Goal: Contribute content

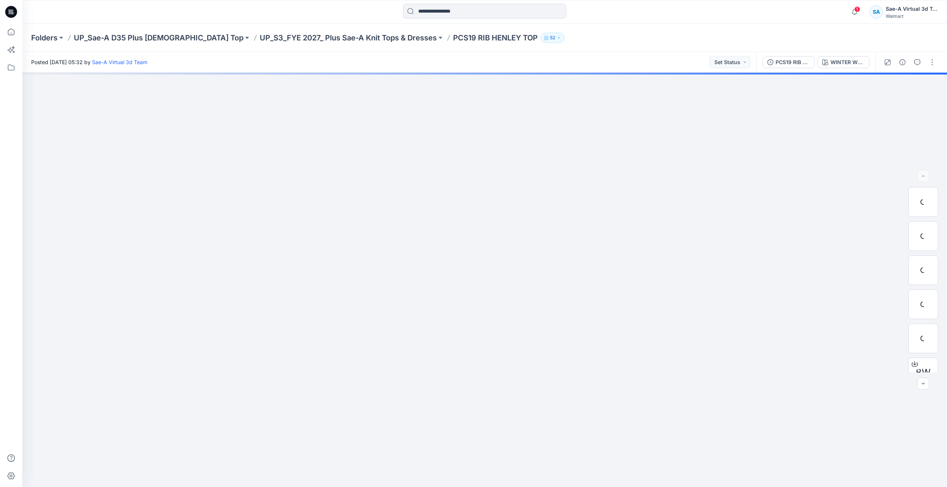
click at [14, 9] on icon at bounding box center [11, 12] width 12 height 12
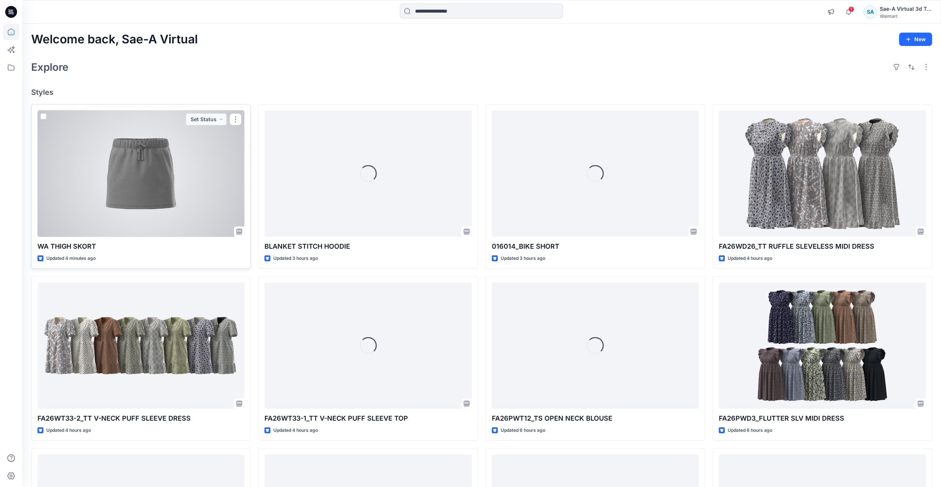
click at [134, 178] on div at bounding box center [140, 174] width 207 height 126
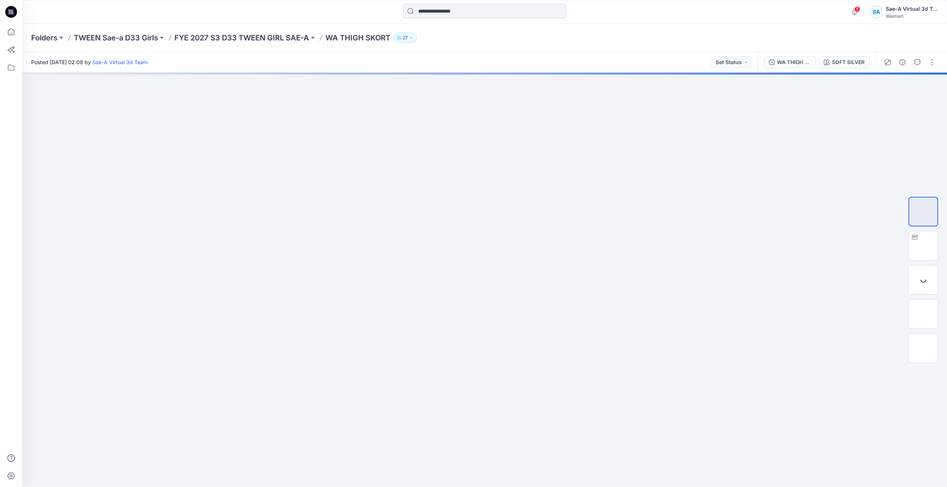
click at [484, 3] on div "1 Notifications Your style WA THIGH SKORT is ready 3 minutes ago Your style WA …" at bounding box center [484, 12] width 924 height 24
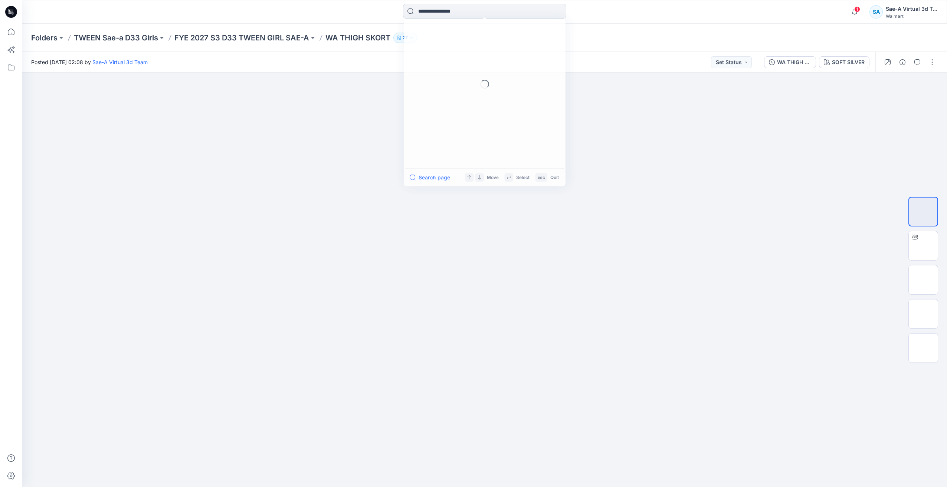
drag, startPoint x: 467, startPoint y: 14, endPoint x: 463, endPoint y: 14, distance: 4.1
click at [466, 14] on input at bounding box center [484, 11] width 163 height 15
click at [482, 126] on span "151083_FLEECE CARGO PANT" at bounding box center [455, 122] width 74 height 6
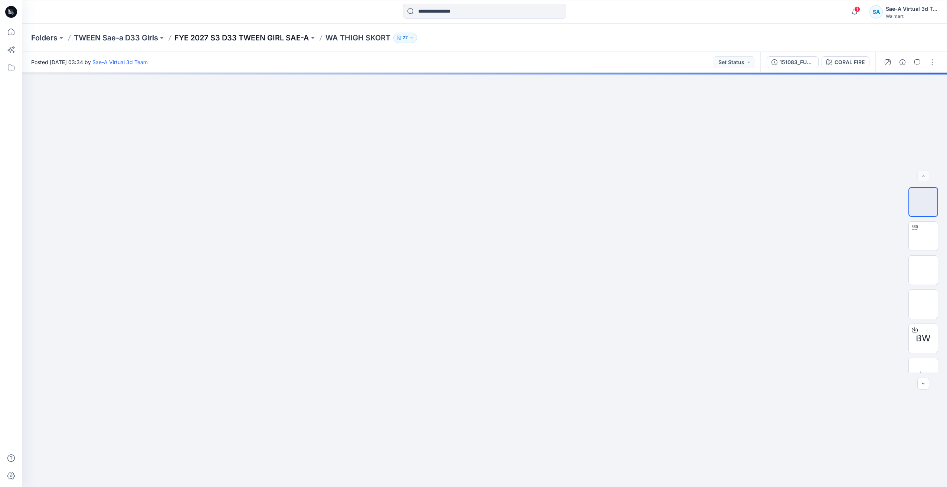
click at [254, 33] on p "FYE 2027 S3 D33 TWEEN GIRL SAE-A" at bounding box center [241, 38] width 135 height 10
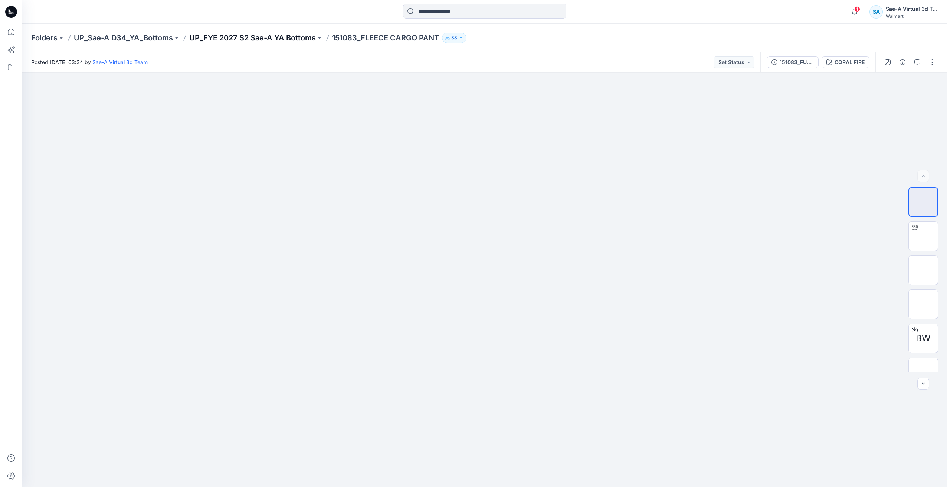
click at [308, 38] on p "UP_FYE 2027 S2 Sae-A YA Bottoms" at bounding box center [252, 38] width 126 height 10
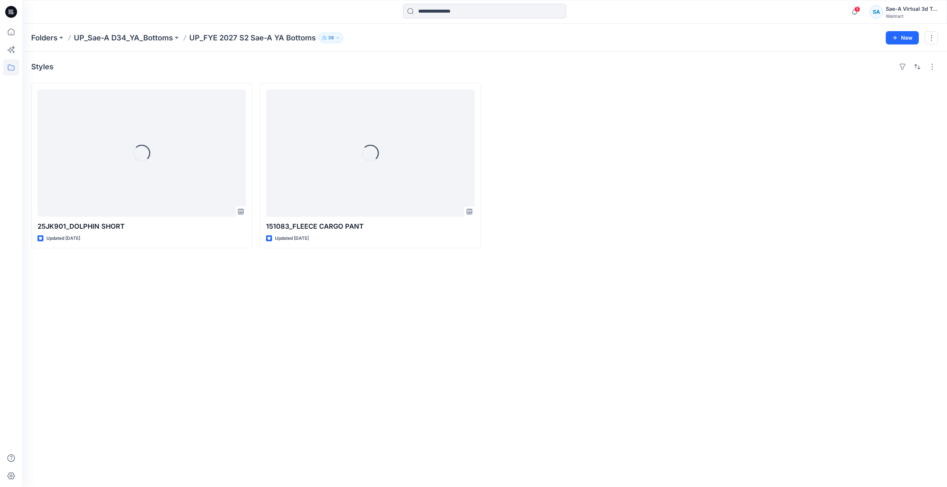
click at [594, 303] on div "Styles Loading... 25JK901_DOLPHIN SHORT Updated 9 days ago Loading... 151083_FL…" at bounding box center [484, 270] width 924 height 436
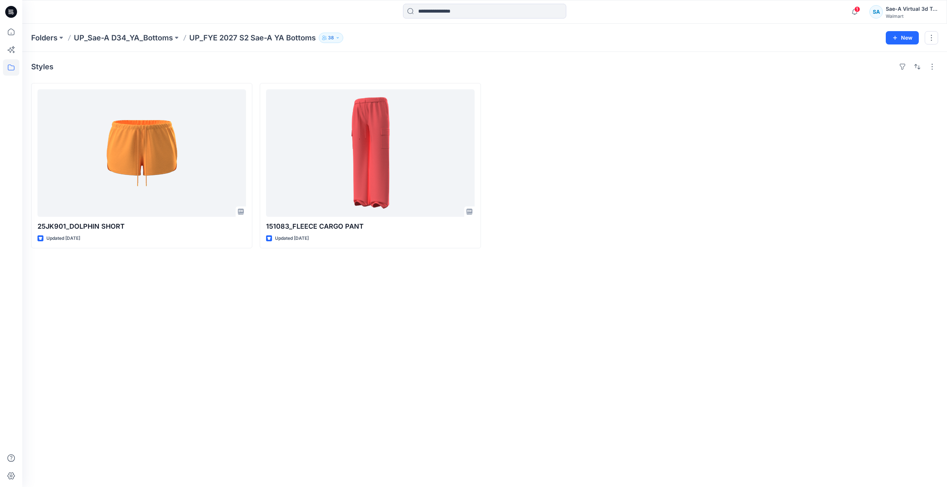
drag, startPoint x: 684, startPoint y: 289, endPoint x: 754, endPoint y: 213, distance: 104.0
click at [686, 290] on div "Styles 25JK901_DOLPHIN SHORT Updated 9 days ago 151083_FLEECE CARGO PANT Update…" at bounding box center [484, 270] width 924 height 436
click at [858, 13] on icon "button" at bounding box center [854, 11] width 14 height 15
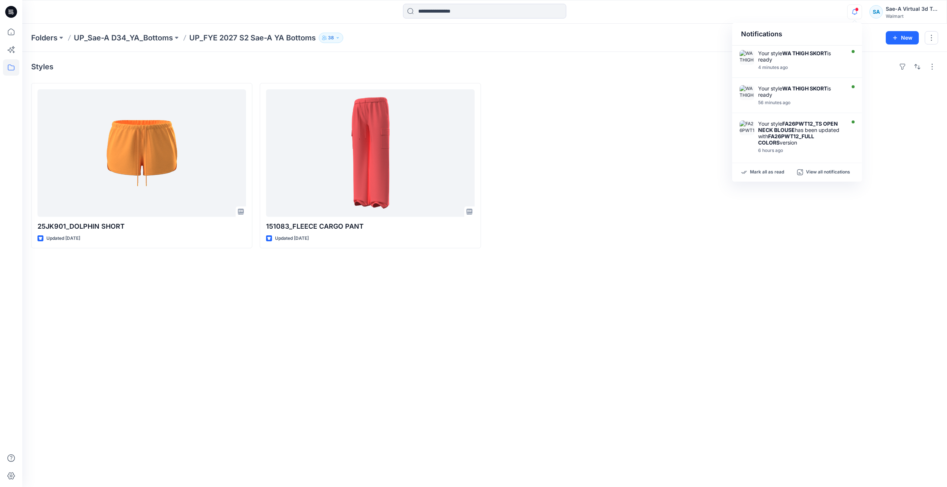
click at [773, 296] on div "Styles 25JK901_DOLPHIN SHORT Updated 9 days ago 151083_FLEECE CARGO PANT Update…" at bounding box center [484, 270] width 924 height 436
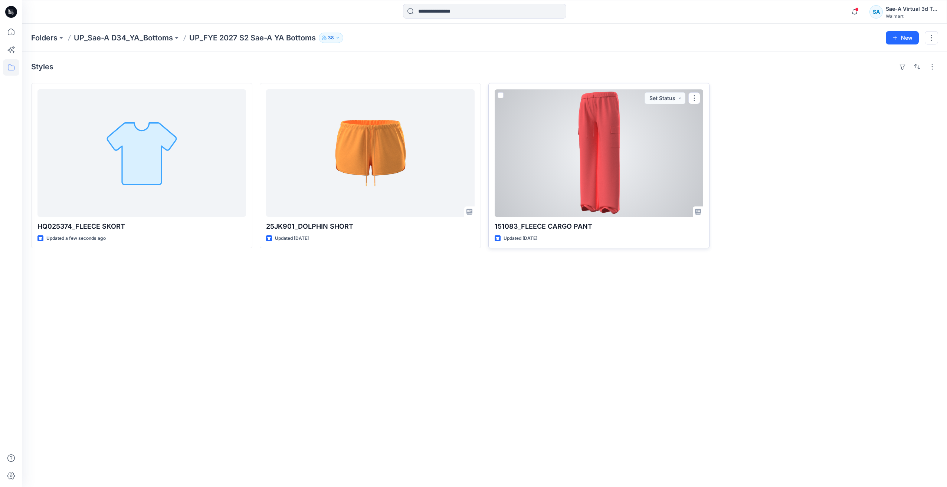
click at [643, 131] on div at bounding box center [598, 153] width 208 height 128
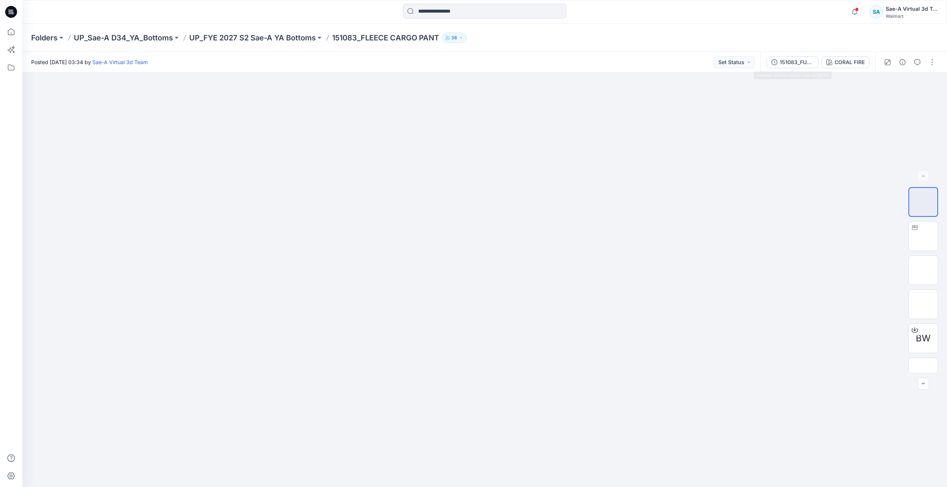
drag, startPoint x: 797, startPoint y: 61, endPoint x: 805, endPoint y: 63, distance: 8.1
click at [797, 61] on div "151083_FULL COLORWAYS" at bounding box center [796, 62] width 34 height 8
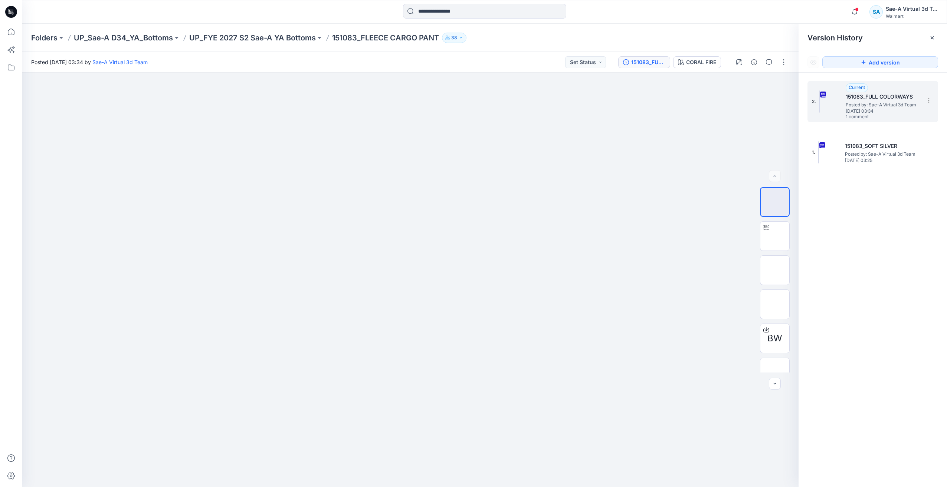
click at [882, 113] on span "[DATE] 03:34" at bounding box center [882, 111] width 74 height 5
click at [765, 62] on button "button" at bounding box center [769, 62] width 12 height 12
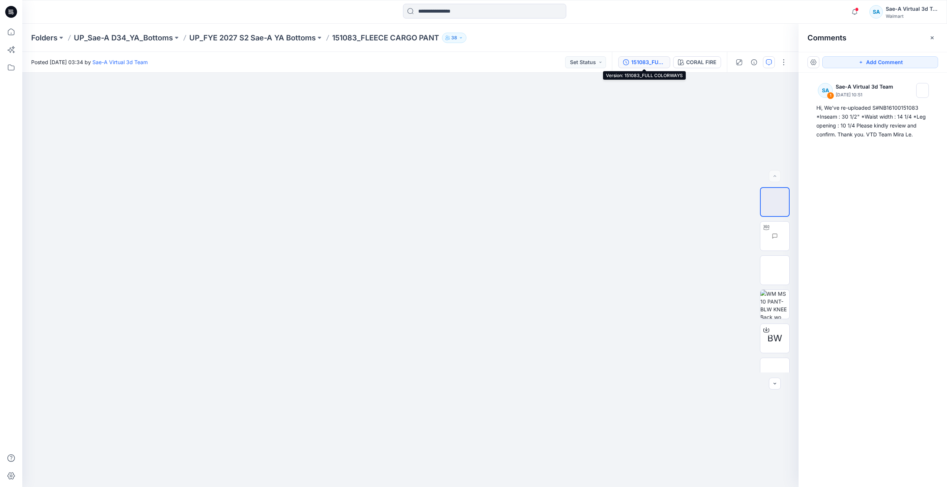
click at [657, 61] on div "151083_FULL COLORWAYS" at bounding box center [648, 62] width 34 height 8
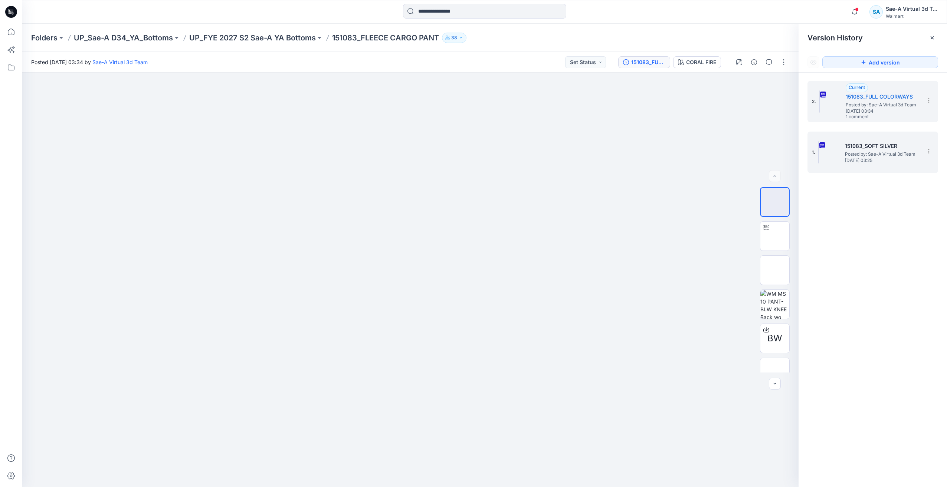
click at [857, 157] on span "Posted by: Sae-A Virtual 3d Team" at bounding box center [882, 154] width 74 height 7
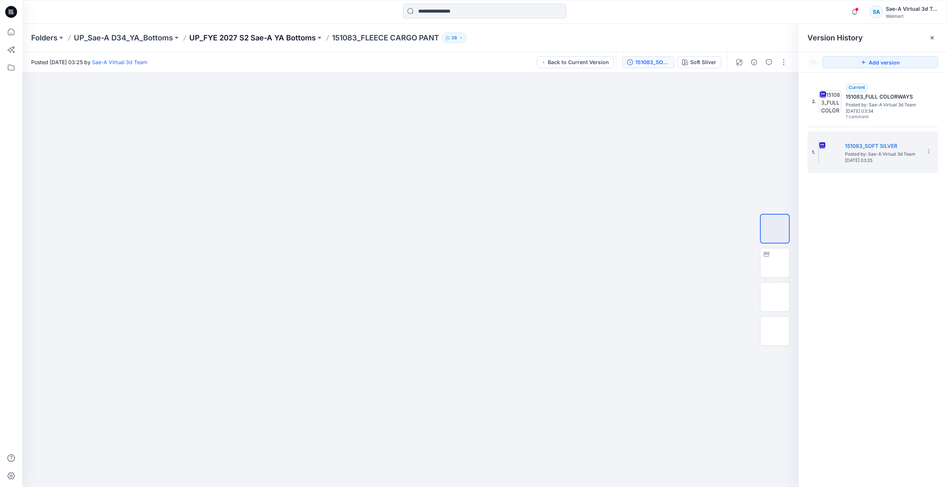
click at [303, 34] on p "UP_FYE 2027 S2 Sae-A YA Bottoms" at bounding box center [252, 38] width 126 height 10
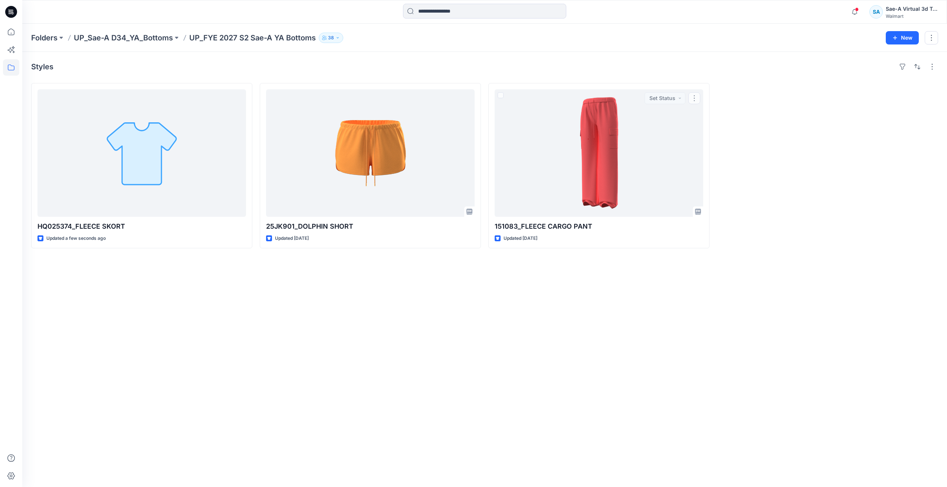
click at [572, 303] on div "Styles HQ025374_FLEECE SKORT Updated a few seconds ago 25JK901_DOLPHIN SHORT Up…" at bounding box center [484, 270] width 924 height 436
click at [747, 326] on div "Styles HQ025374_FLEECE SKORT Updated a few seconds ago 25JK901_DOLPHIN SHORT Up…" at bounding box center [484, 270] width 924 height 436
click at [805, 347] on div "Styles HQ025374_FLEECE SKORT Updated a few seconds ago 25JK901_DOLPHIN SHORT Up…" at bounding box center [484, 270] width 924 height 436
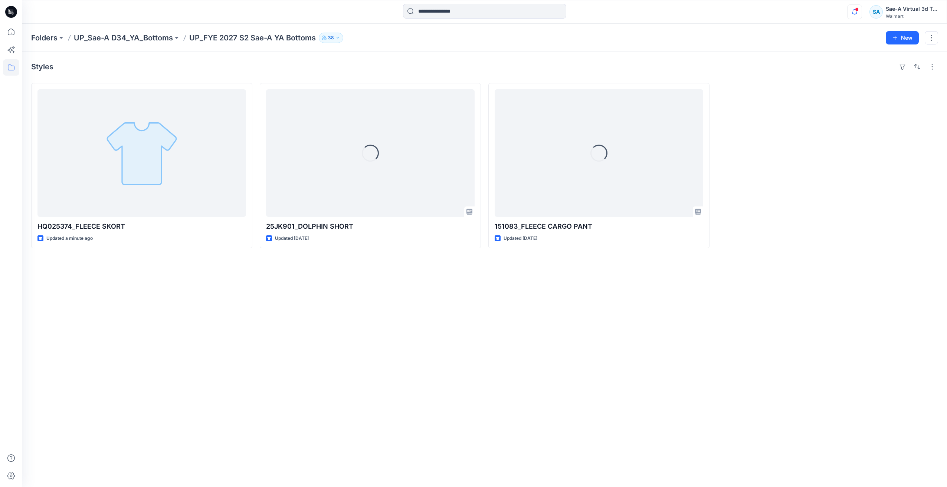
click at [856, 17] on icon "button" at bounding box center [854, 11] width 14 height 15
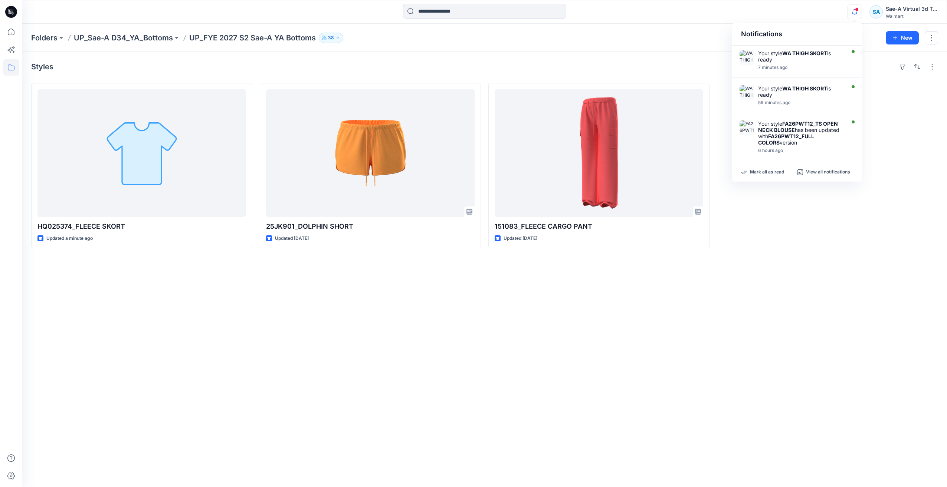
click at [780, 270] on div "Styles HQ025374_FLEECE SKORT Updated a minute ago 25JK901_DOLPHIN SHORT Updated…" at bounding box center [484, 270] width 924 height 436
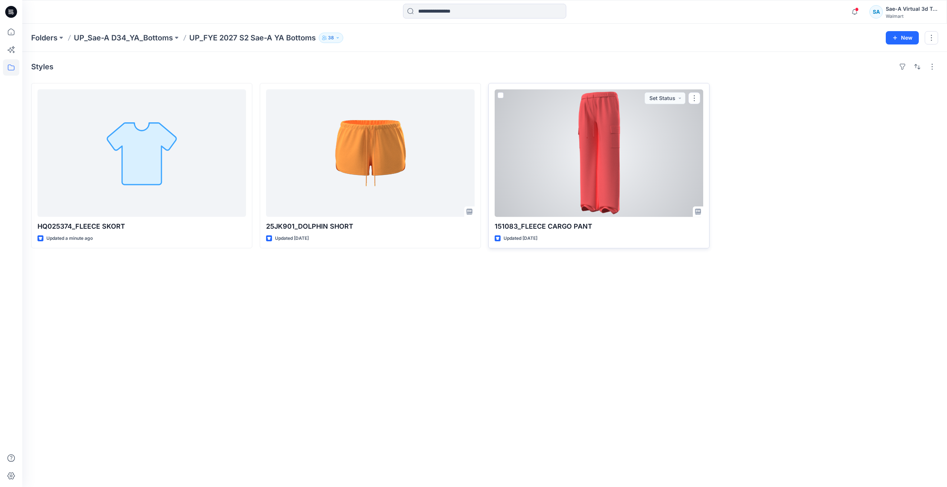
click at [617, 139] on div at bounding box center [598, 153] width 208 height 128
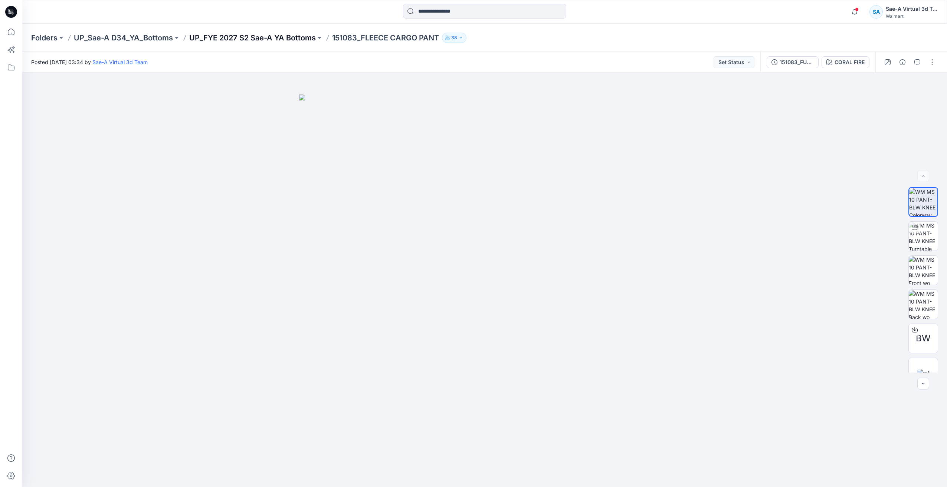
click at [289, 34] on p "UP_FYE 2027 S2 Sae-A YA Bottoms" at bounding box center [252, 38] width 126 height 10
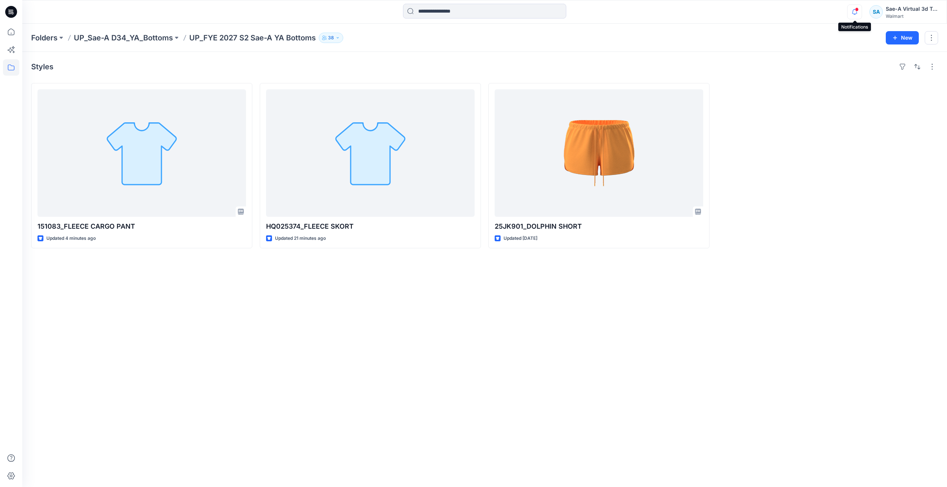
click at [853, 11] on icon "button" at bounding box center [854, 11] width 14 height 15
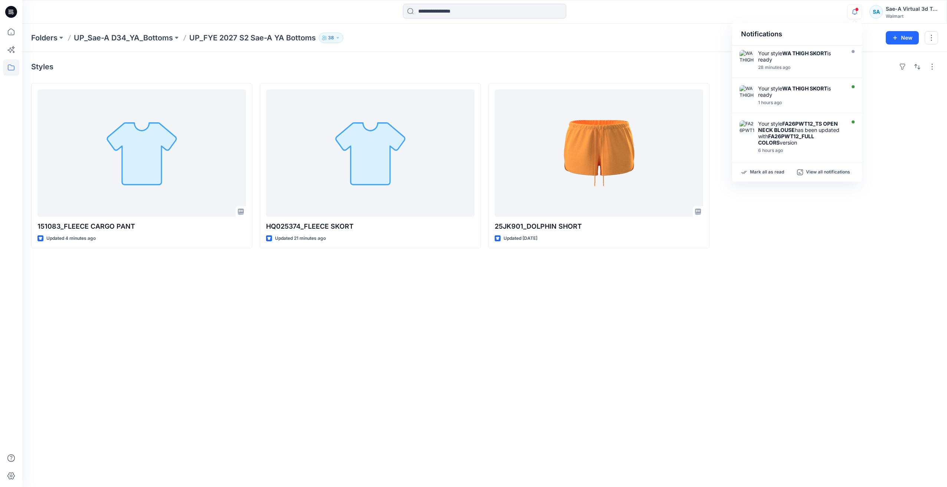
click at [850, 12] on icon "button" at bounding box center [854, 11] width 14 height 15
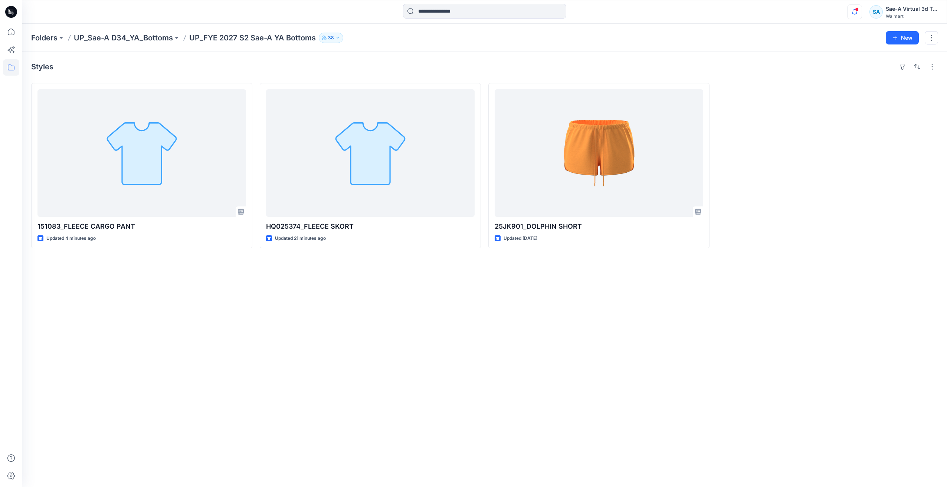
click at [850, 12] on icon "button" at bounding box center [854, 11] width 14 height 15
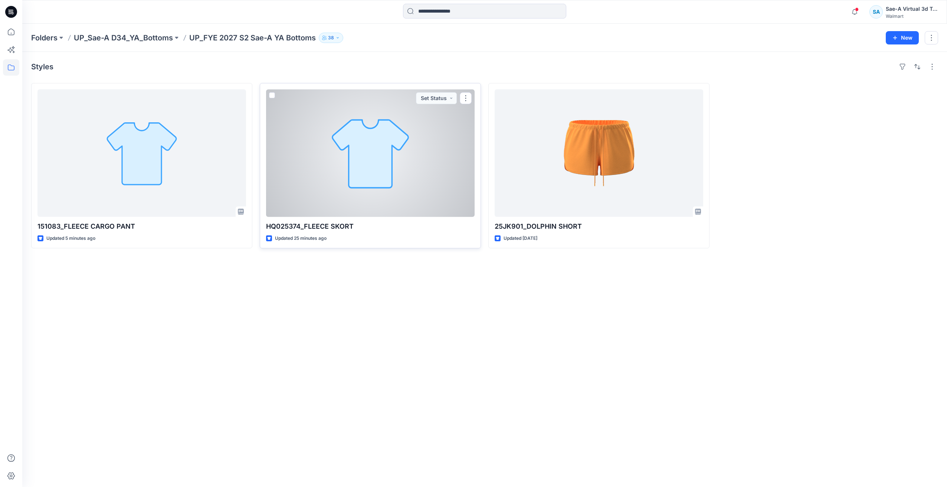
click at [434, 194] on div at bounding box center [370, 153] width 208 height 128
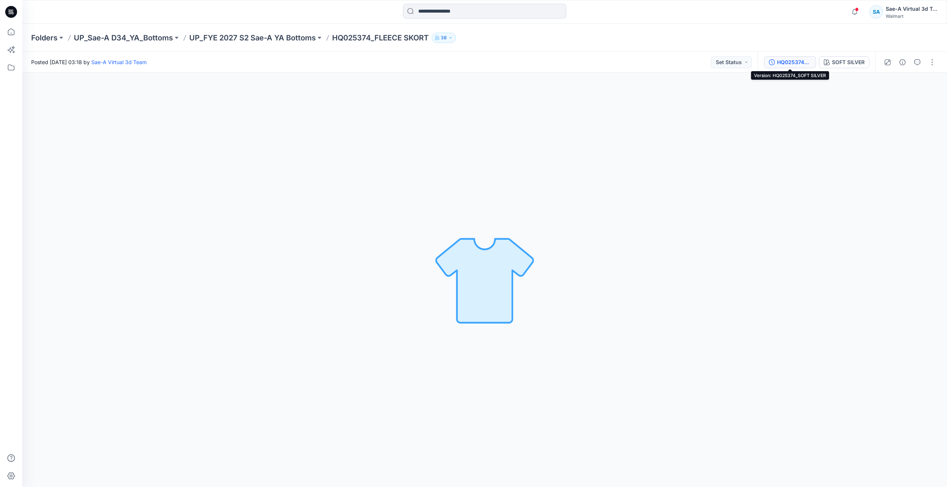
click at [800, 61] on div "HQ025374_SOFT SILVER" at bounding box center [794, 62] width 34 height 8
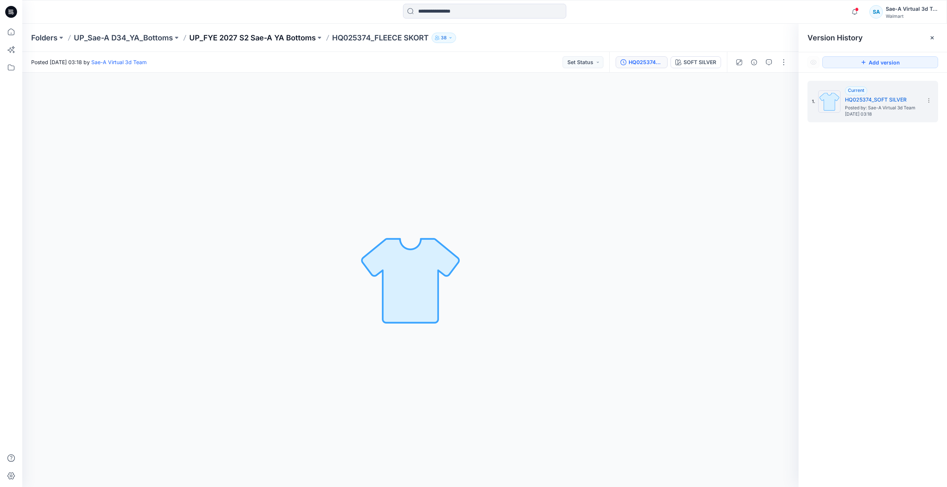
click at [281, 37] on p "UP_FYE 2027 S2 Sae-A YA Bottoms" at bounding box center [252, 38] width 126 height 10
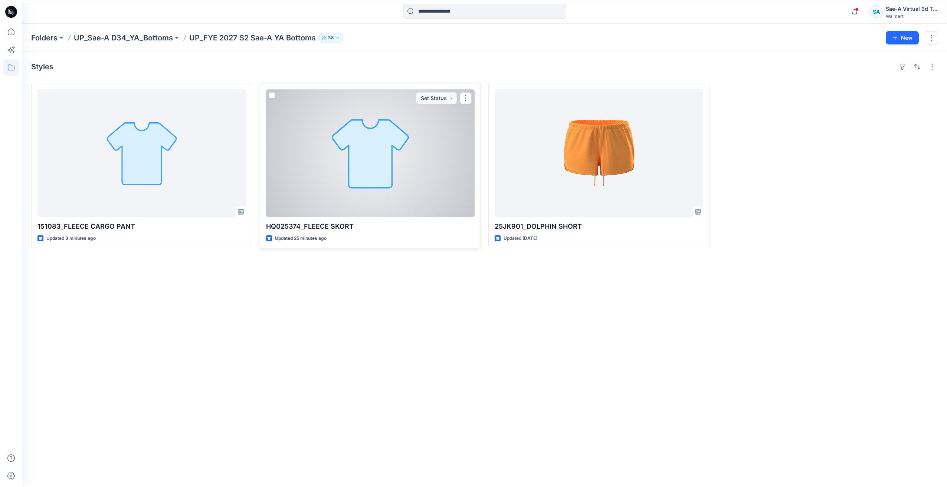
click at [357, 155] on div at bounding box center [370, 153] width 208 height 128
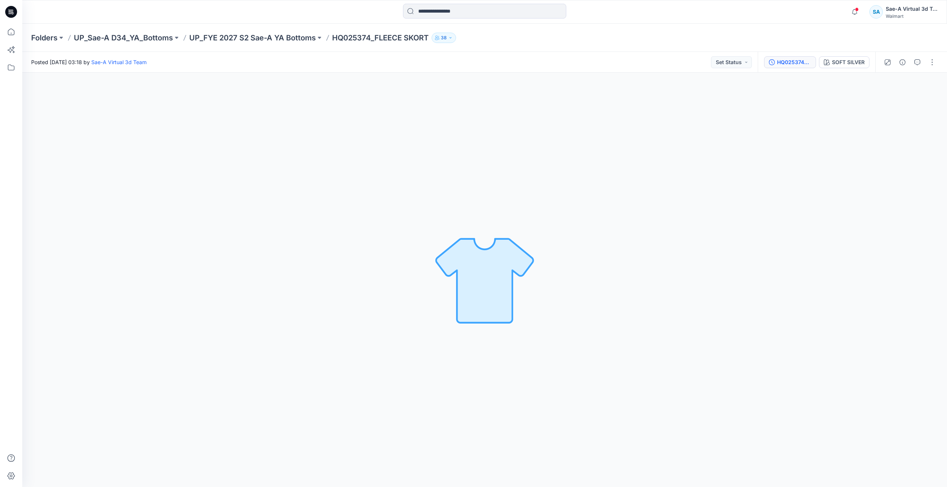
click at [802, 60] on div "HQ025374_SOFT SILVER" at bounding box center [794, 62] width 34 height 8
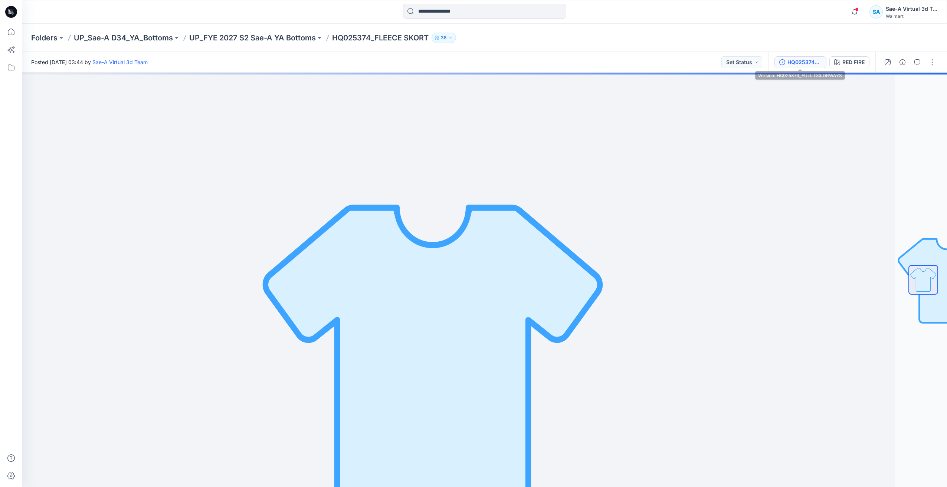
click at [796, 63] on div "HQ025374_FULL COLORWAYS" at bounding box center [804, 62] width 34 height 8
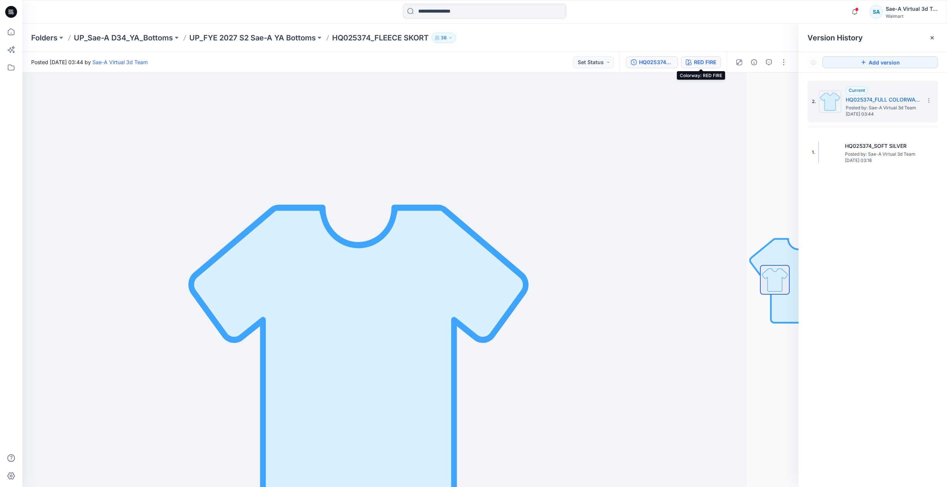
click at [698, 60] on div "RED FIRE" at bounding box center [705, 62] width 22 height 8
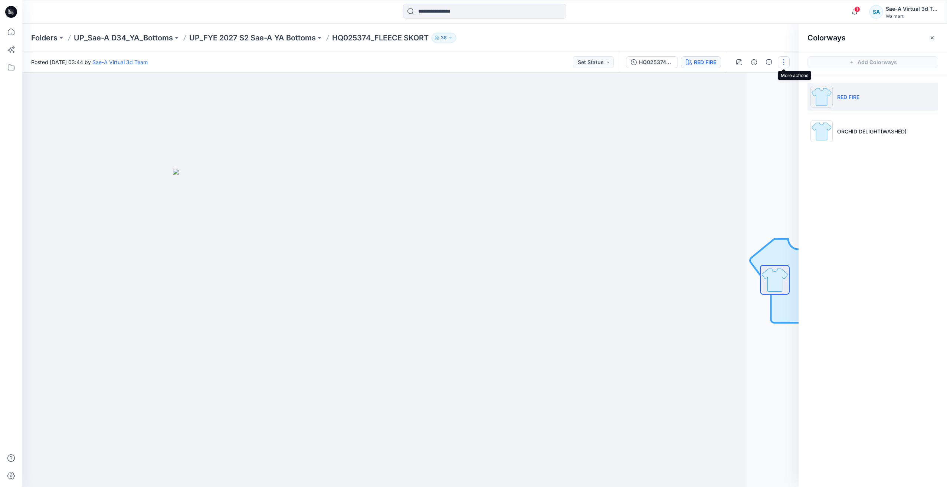
click at [784, 65] on button "button" at bounding box center [784, 62] width 12 height 12
click at [753, 98] on button "Edit" at bounding box center [752, 100] width 68 height 14
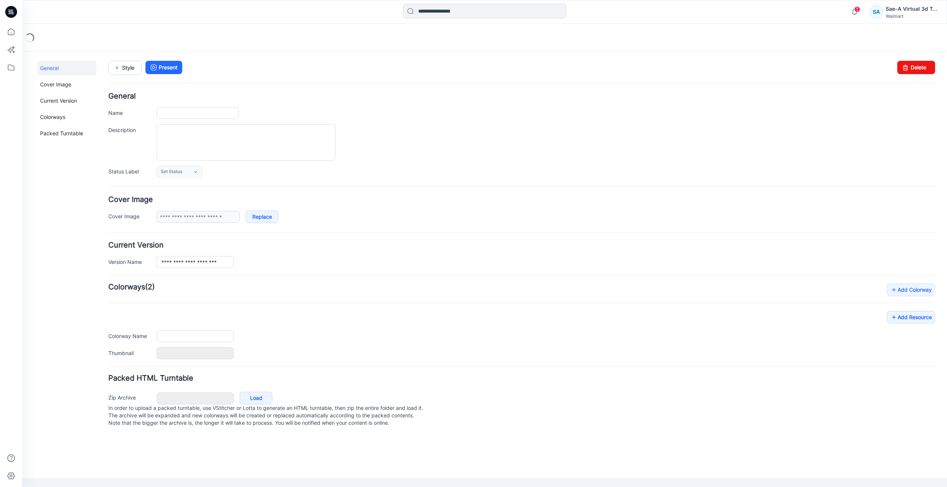
type input "**********"
type input "********"
type input "**********"
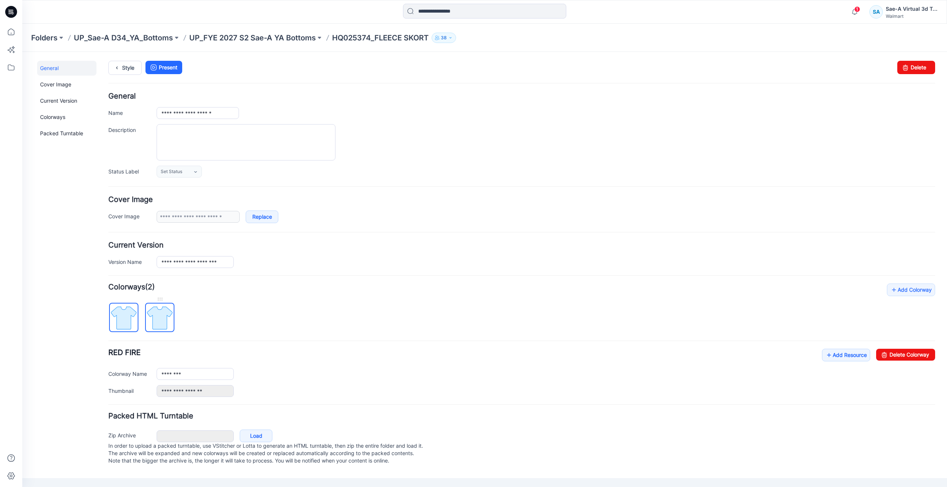
click at [159, 321] on img at bounding box center [160, 318] width 28 height 28
click at [901, 356] on link "Delete Colorway" at bounding box center [905, 355] width 59 height 12
type input "********"
click at [122, 72] on link "Style" at bounding box center [124, 68] width 33 height 14
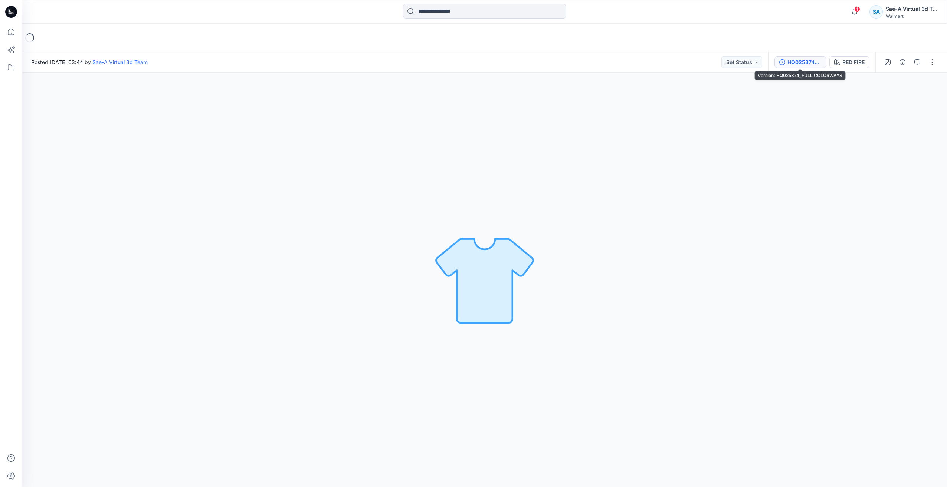
click at [800, 61] on div "HQ025374_FULL COLORWAYS" at bounding box center [804, 62] width 34 height 8
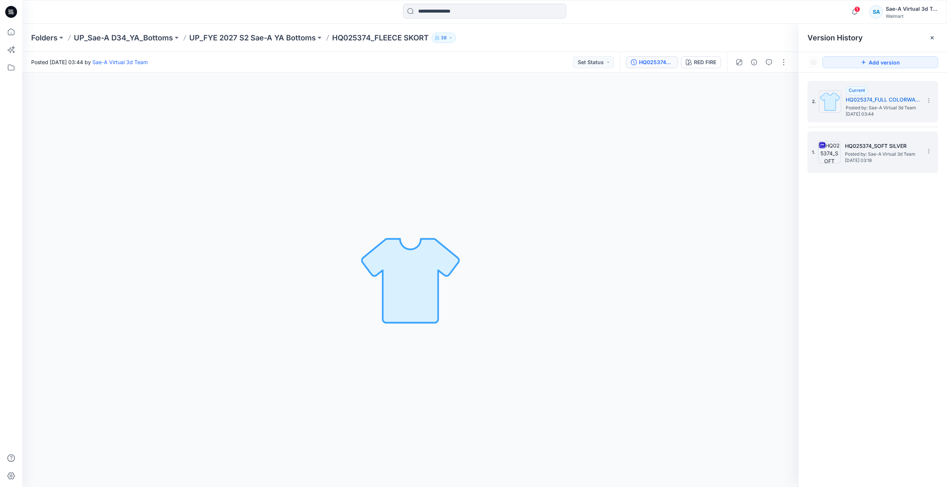
click at [883, 168] on div "1. HQ025374_SOFT SILVER Posted by: Sae-A Virtual 3d Team [DATE] 03:18" at bounding box center [867, 153] width 111 height 36
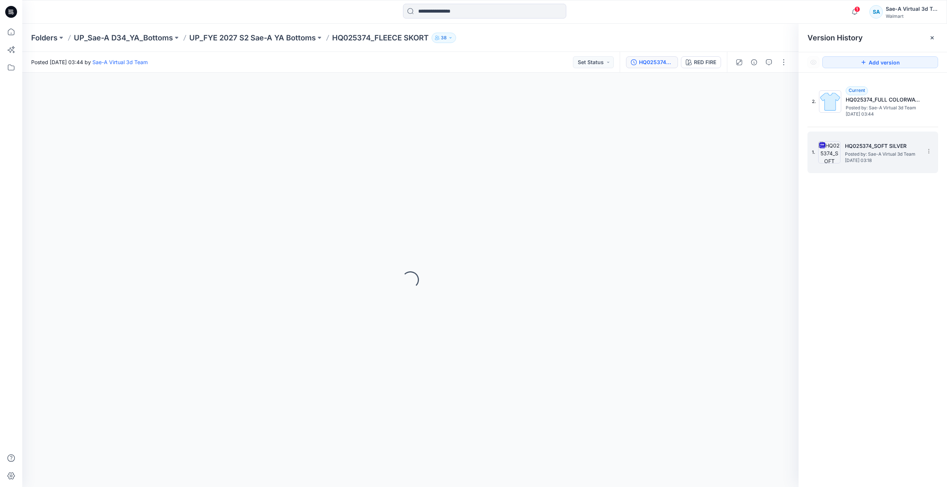
click at [884, 157] on span "Posted by: Sae-A Virtual 3d Team" at bounding box center [882, 154] width 74 height 7
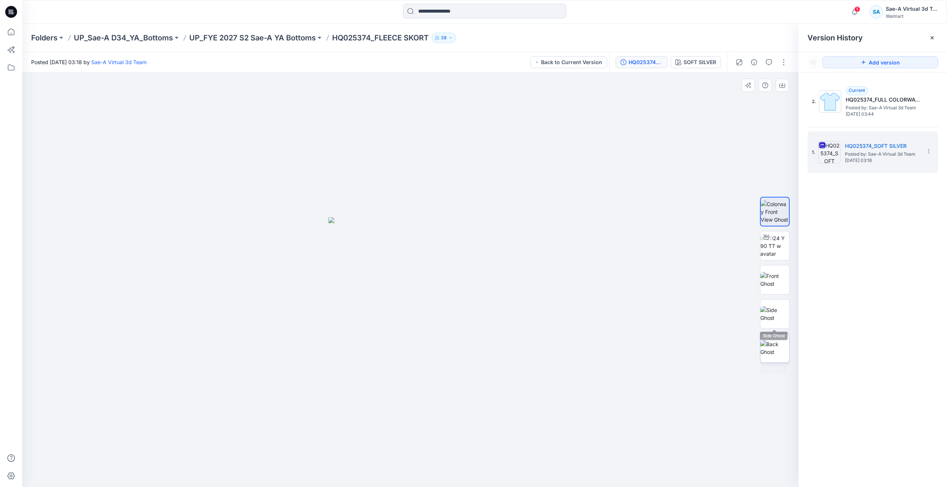
click at [772, 342] on img at bounding box center [774, 349] width 29 height 16
click at [776, 320] on img at bounding box center [774, 314] width 29 height 16
click at [775, 285] on img at bounding box center [774, 280] width 29 height 16
click at [777, 253] on img at bounding box center [774, 245] width 29 height 23
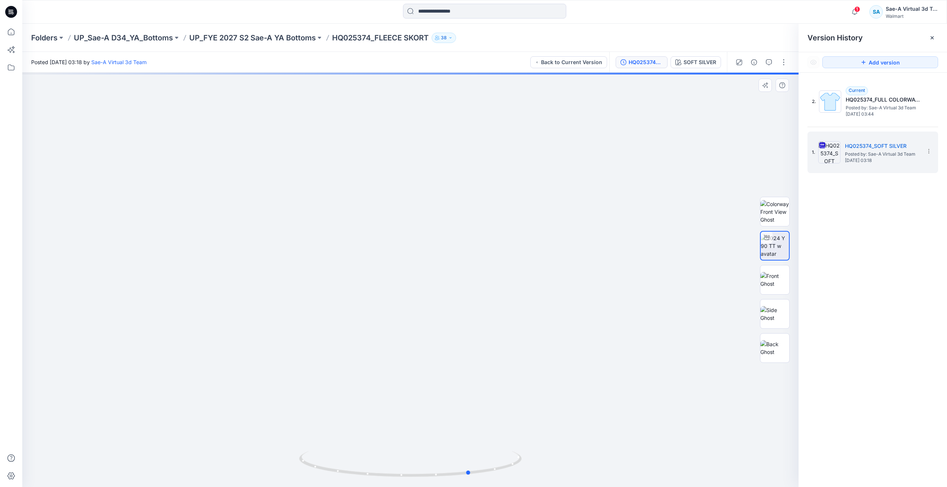
drag, startPoint x: 456, startPoint y: 475, endPoint x: 717, endPoint y: 220, distance: 364.9
click at [424, 440] on div at bounding box center [410, 280] width 776 height 415
drag, startPoint x: 485, startPoint y: 474, endPoint x: 507, endPoint y: 422, distance: 56.5
click at [511, 470] on icon at bounding box center [411, 465] width 224 height 28
click at [304, 37] on p "UP_FYE 2027 S2 Sae-A YA Bottoms" at bounding box center [252, 38] width 126 height 10
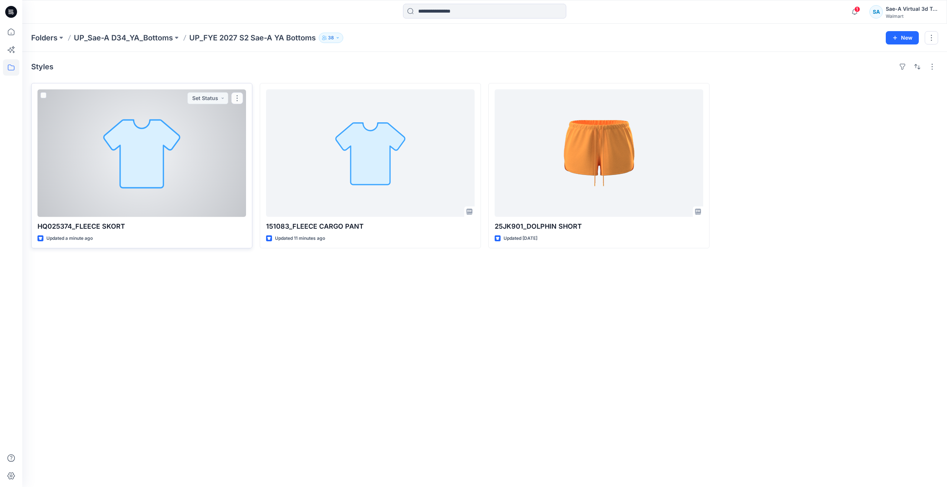
click at [138, 151] on div at bounding box center [141, 153] width 208 height 128
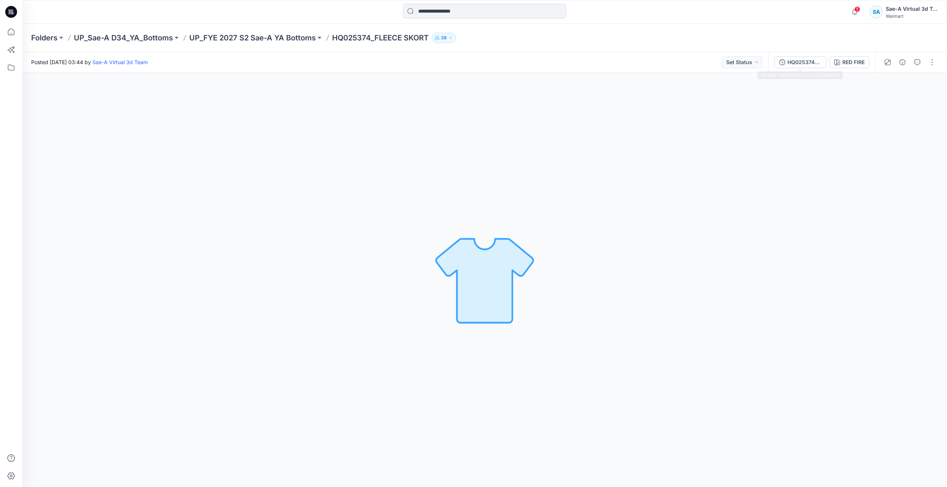
click at [818, 65] on div "HQ025374_FULL COLORWAYS" at bounding box center [804, 62] width 34 height 8
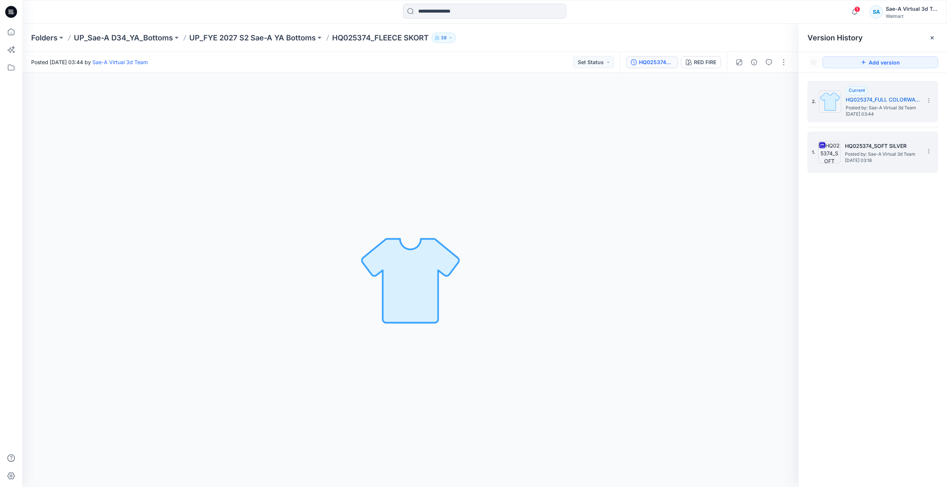
click at [871, 152] on span "Posted by: Sae-A Virtual 3d Team" at bounding box center [882, 154] width 74 height 7
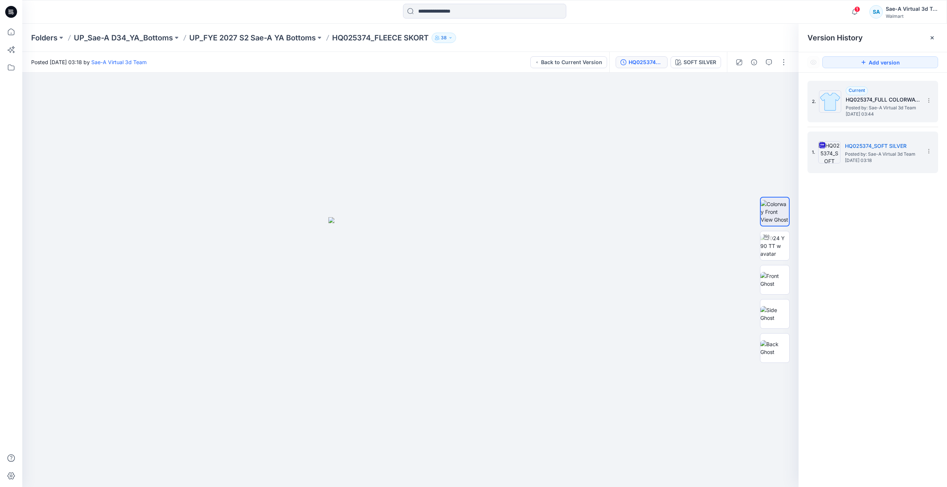
click at [873, 115] on span "Thursday, September 25, 2025 03:44" at bounding box center [882, 114] width 74 height 5
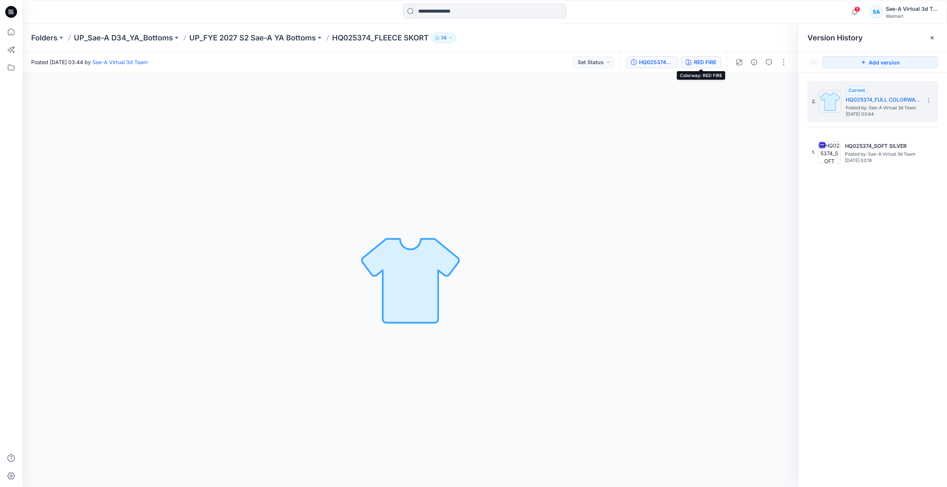
click at [692, 60] on button "RED FIRE" at bounding box center [701, 62] width 40 height 12
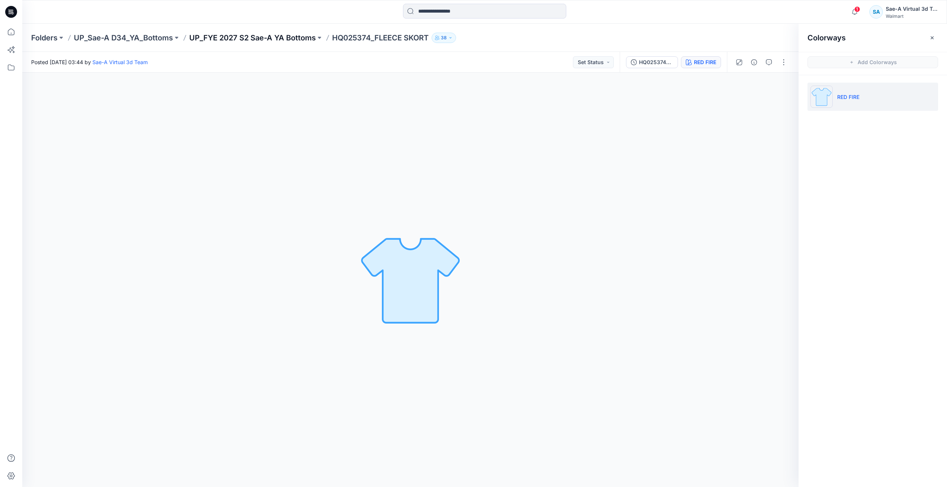
click at [284, 42] on p "UP_FYE 2027 S2 Sae-A YA Bottoms" at bounding box center [252, 38] width 126 height 10
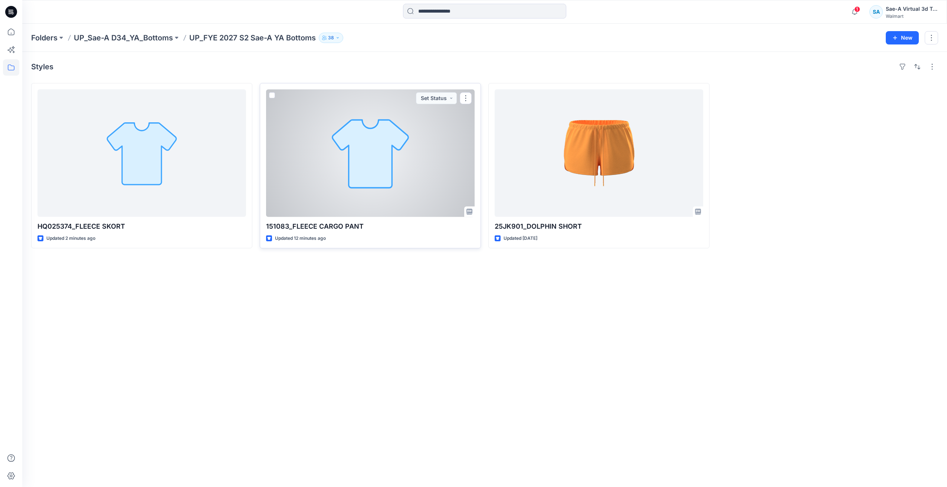
click at [359, 193] on div at bounding box center [370, 153] width 208 height 128
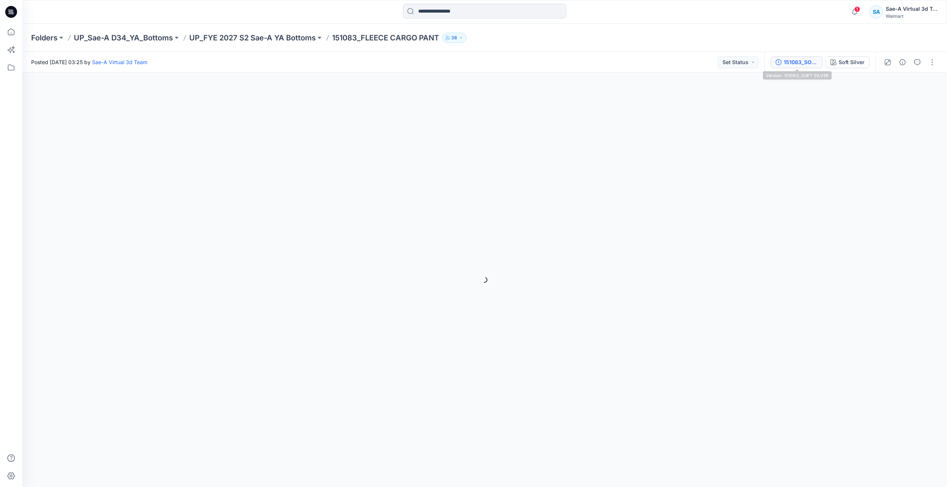
click at [790, 66] on div "151083_SOFT SILVER" at bounding box center [800, 62] width 34 height 8
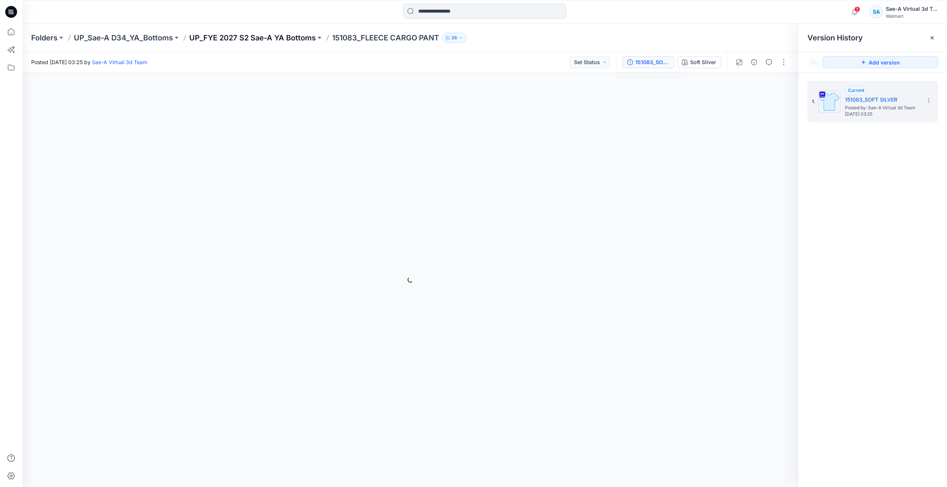
click at [287, 39] on p "UP_FYE 2027 S2 Sae-A YA Bottoms" at bounding box center [252, 38] width 126 height 10
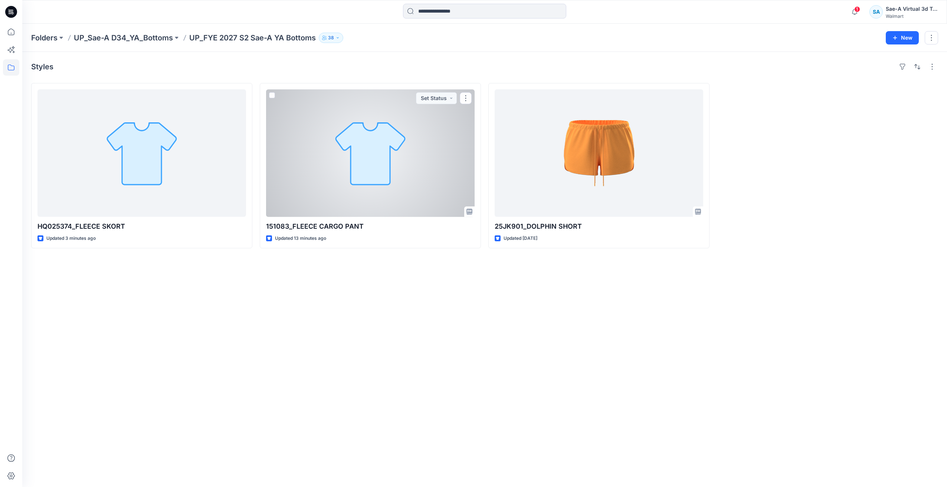
click at [349, 189] on div at bounding box center [370, 153] width 208 height 128
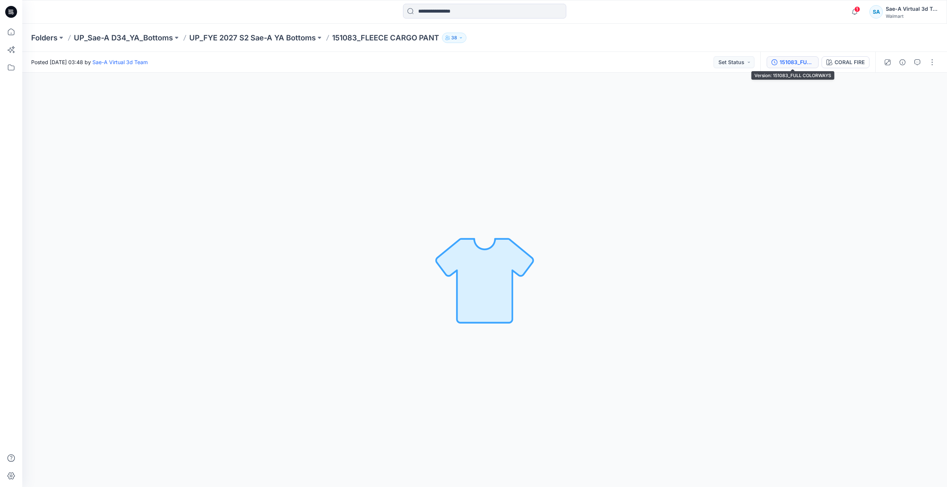
click at [788, 67] on button "151083_FULL COLORWAYS" at bounding box center [792, 62] width 52 height 12
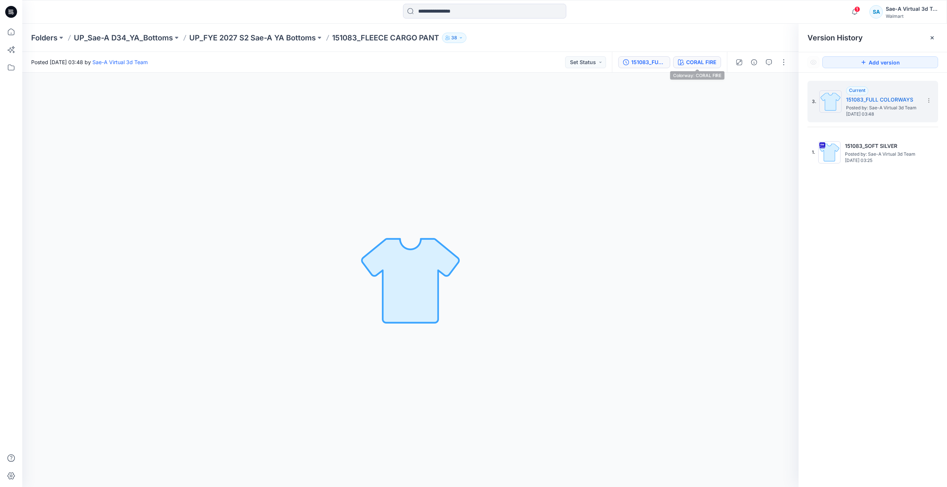
click at [707, 63] on div "CORAL FIRE" at bounding box center [701, 62] width 30 height 8
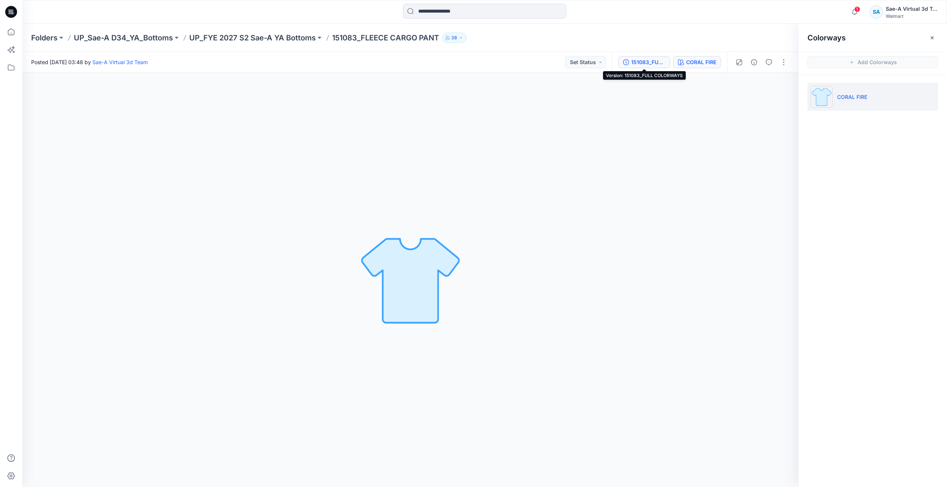
click at [666, 63] on button "151083_FULL COLORWAYS" at bounding box center [644, 62] width 52 height 12
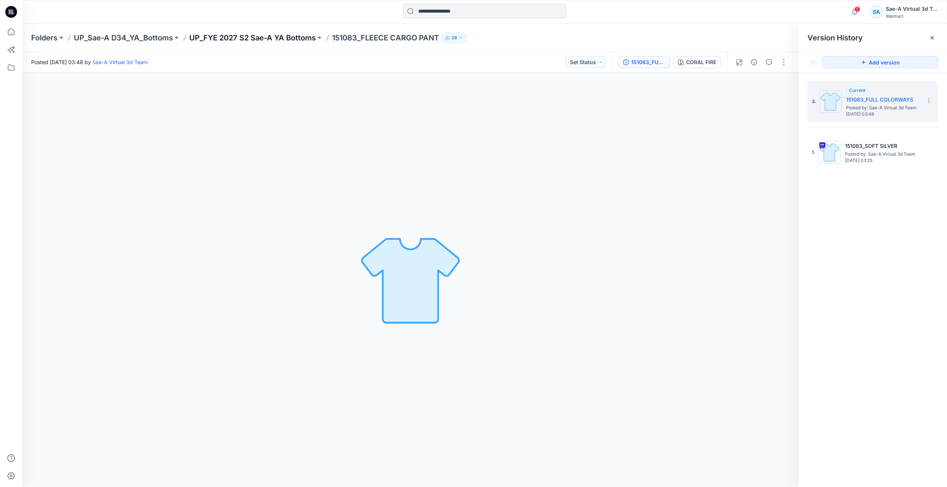
click at [273, 40] on p "UP_FYE 2027 S2 Sae-A YA Bottoms" at bounding box center [252, 38] width 126 height 10
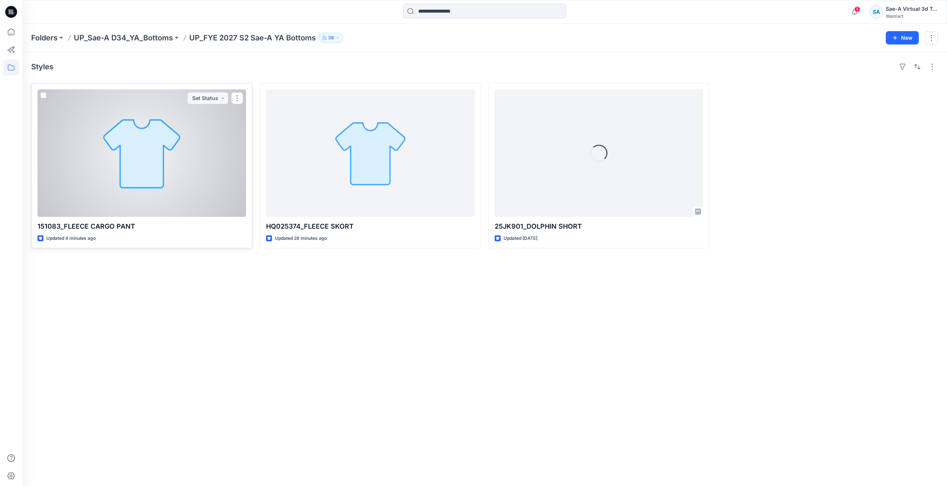
click at [134, 165] on div at bounding box center [141, 153] width 208 height 128
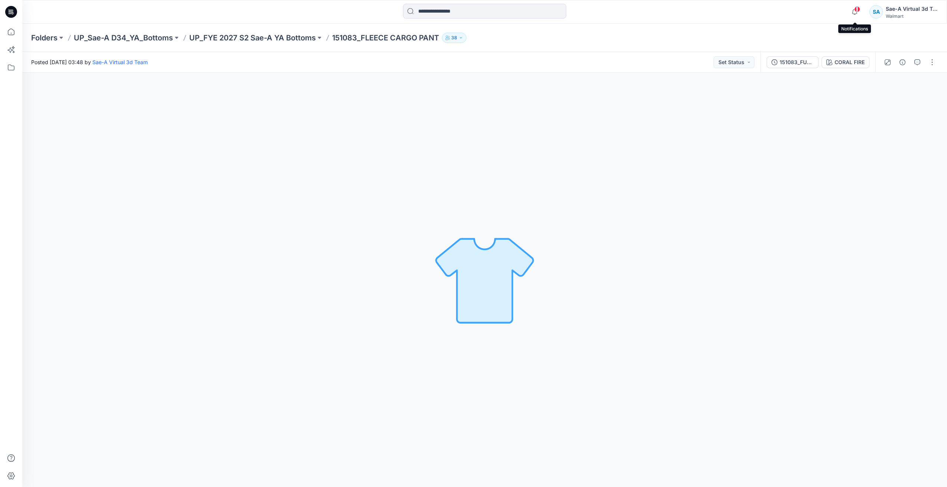
click at [857, 7] on span "1" at bounding box center [857, 9] width 6 height 6
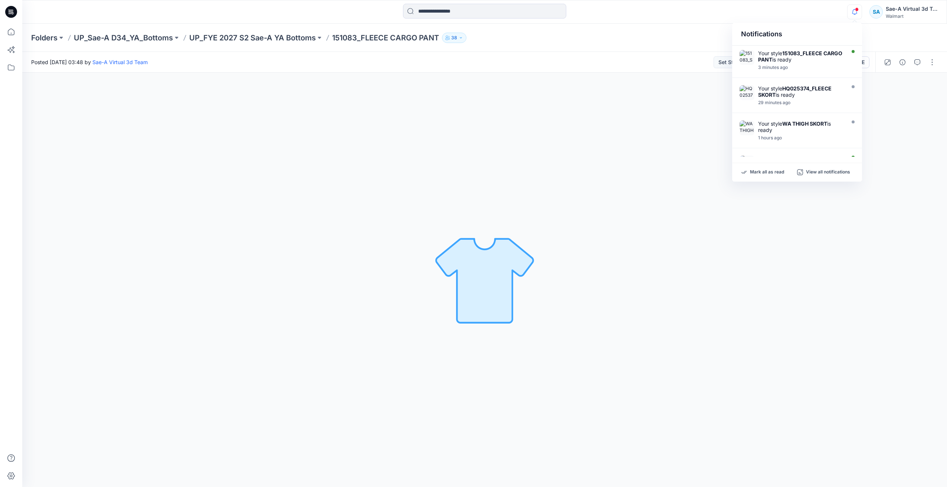
click at [777, 227] on div "CORAL FIRE Loading... Material Properties Loading..." at bounding box center [484, 280] width 924 height 415
click at [794, 56] on div "151083_FULL COLORWAYS CORAL FIRE" at bounding box center [817, 62] width 115 height 21
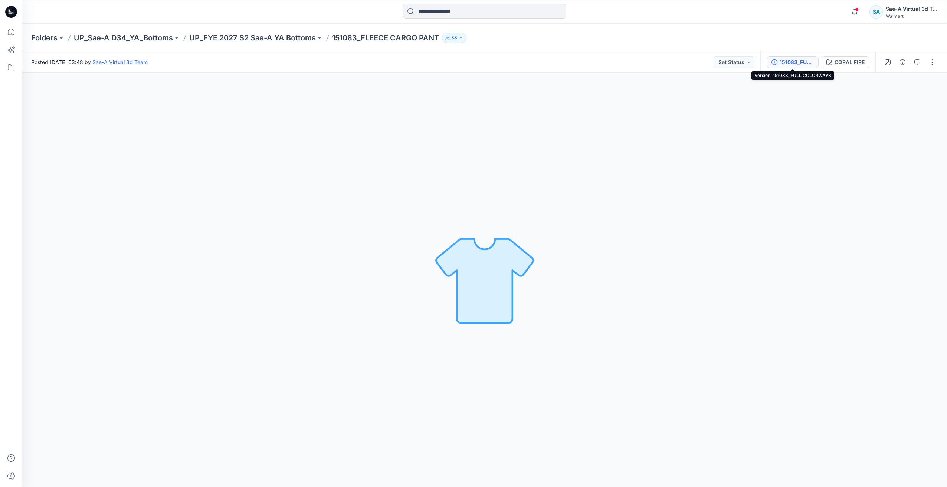
click at [794, 62] on div "151083_FULL COLORWAYS" at bounding box center [796, 62] width 34 height 8
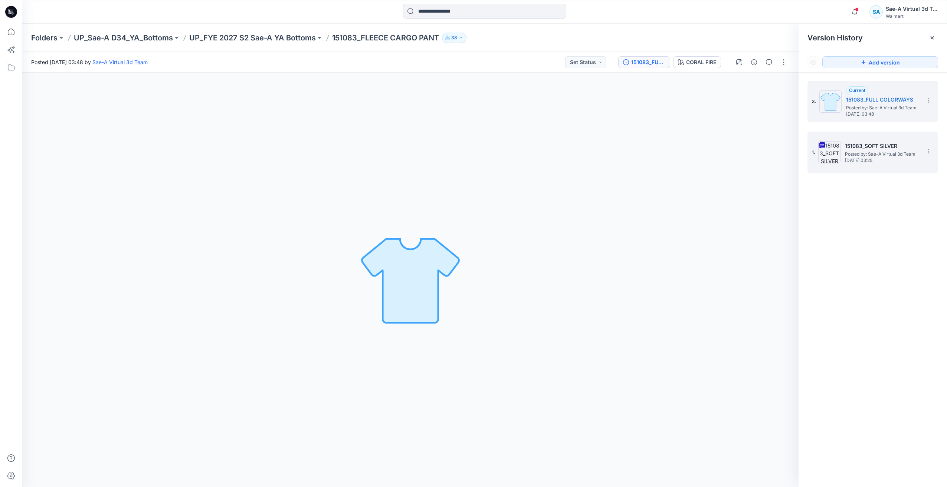
click at [885, 157] on span "Posted by: Sae-A Virtual 3d Team" at bounding box center [882, 154] width 74 height 7
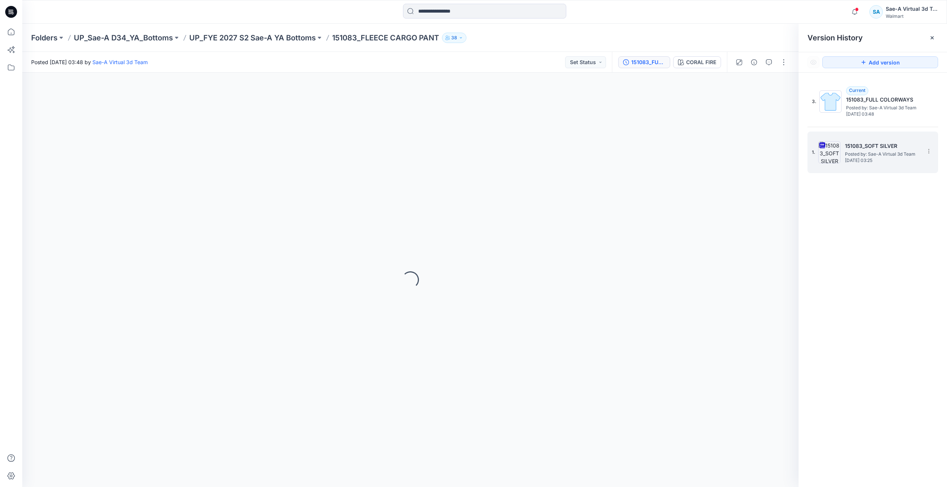
drag, startPoint x: 885, startPoint y: 157, endPoint x: 864, endPoint y: 151, distance: 22.6
click at [864, 151] on span "Posted by: Sae-A Virtual 3d Team" at bounding box center [882, 154] width 74 height 7
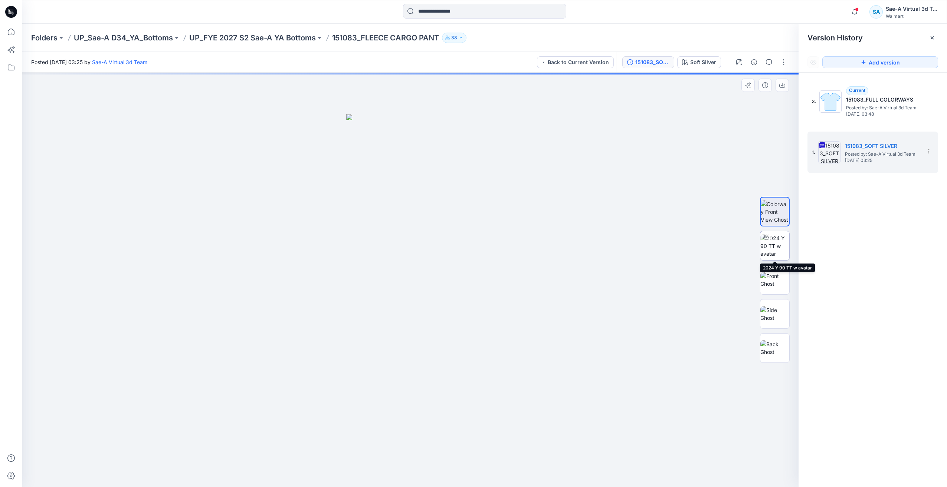
click at [773, 246] on img at bounding box center [774, 245] width 29 height 23
click at [250, 24] on div "Folders UP_Sae-A D34_YA_Bottoms UP_FYE 2027 S2 Sae-A YA Bottoms 151083_FLEECE C…" at bounding box center [484, 38] width 924 height 28
click at [254, 42] on p "UP_FYE 2027 S2 Sae-A YA Bottoms" at bounding box center [252, 38] width 126 height 10
